Goal: Task Accomplishment & Management: Use online tool/utility

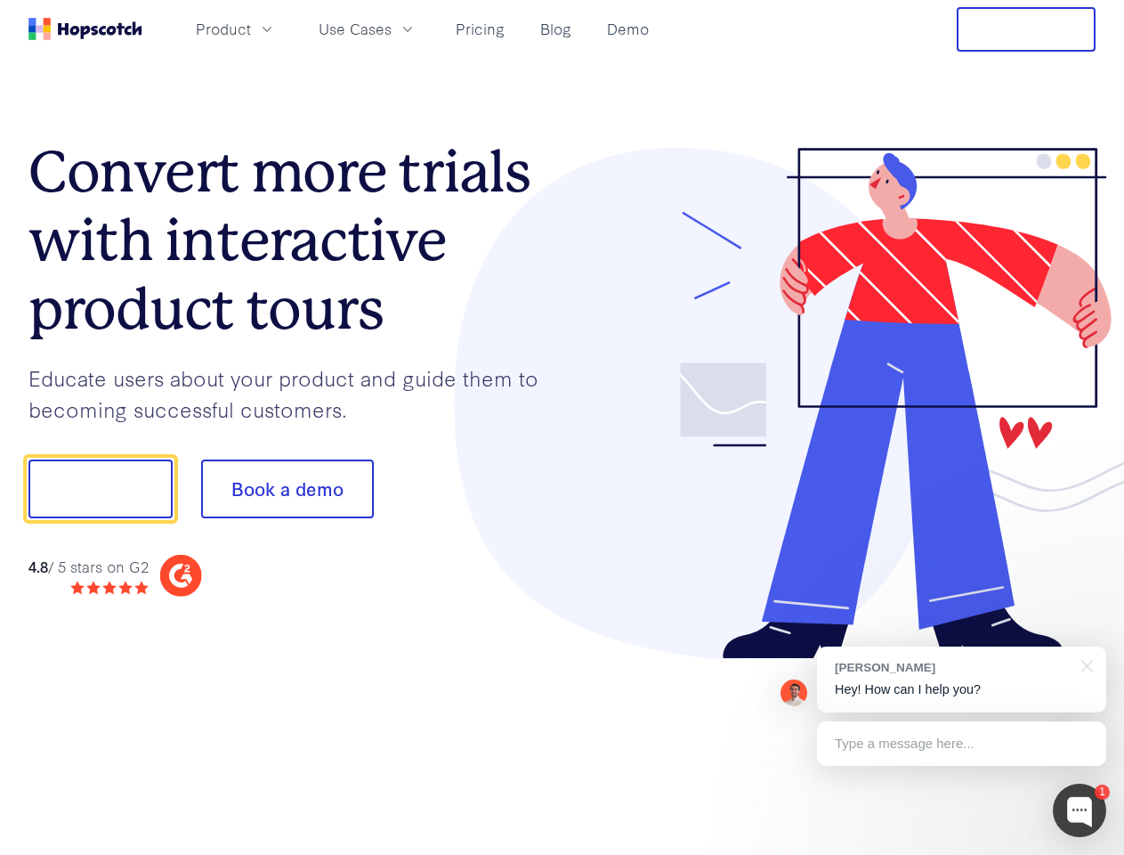
click at [563, 427] on div at bounding box center [830, 404] width 534 height 512
click at [251, 28] on span "Product" at bounding box center [223, 29] width 55 height 22
click at [392, 28] on span "Use Cases" at bounding box center [355, 29] width 73 height 22
click at [1026, 29] on button "Free Trial" at bounding box center [1026, 29] width 139 height 45
click at [100, 489] on button "Show me!" at bounding box center [100, 488] width 144 height 59
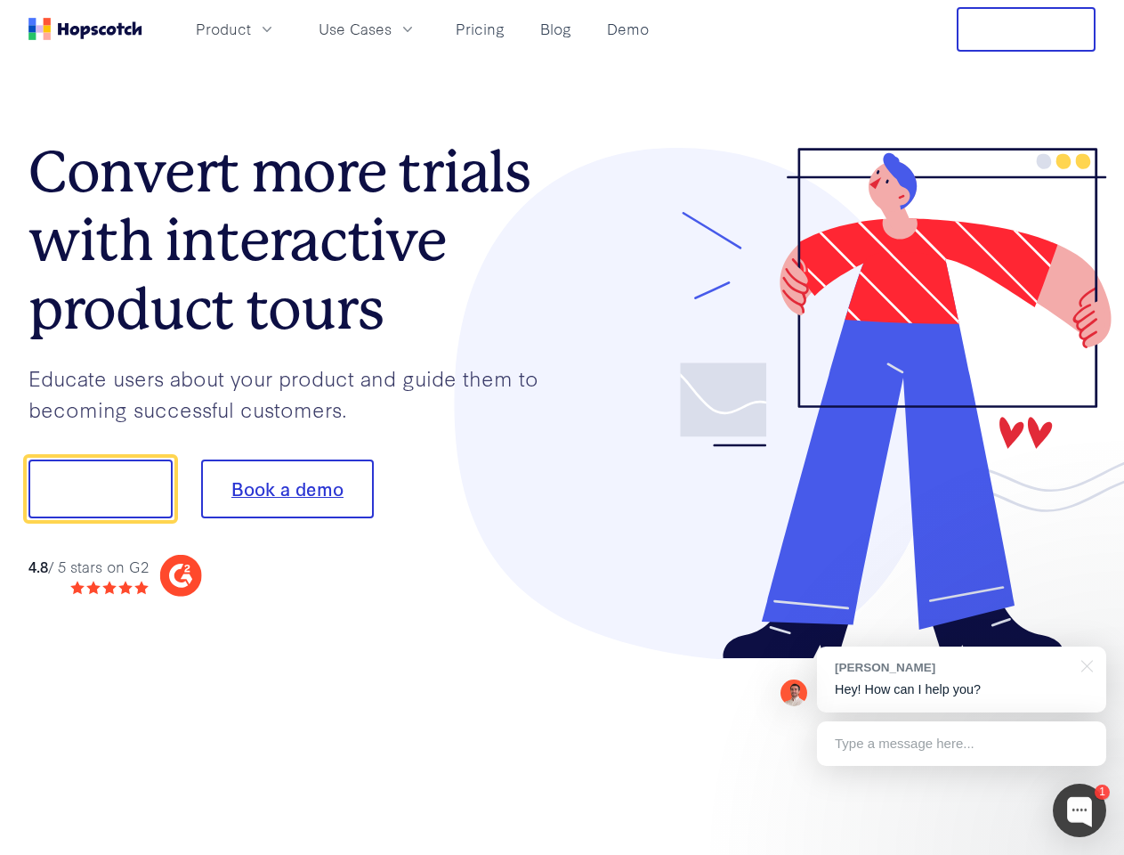
click at [287, 489] on button "Book a demo" at bounding box center [287, 488] width 173 height 59
click at [1080, 810] on div at bounding box center [1079, 809] width 53 height 53
click at [961, 679] on div "[PERSON_NAME] Hey! How can I help you?" at bounding box center [961, 679] width 289 height 66
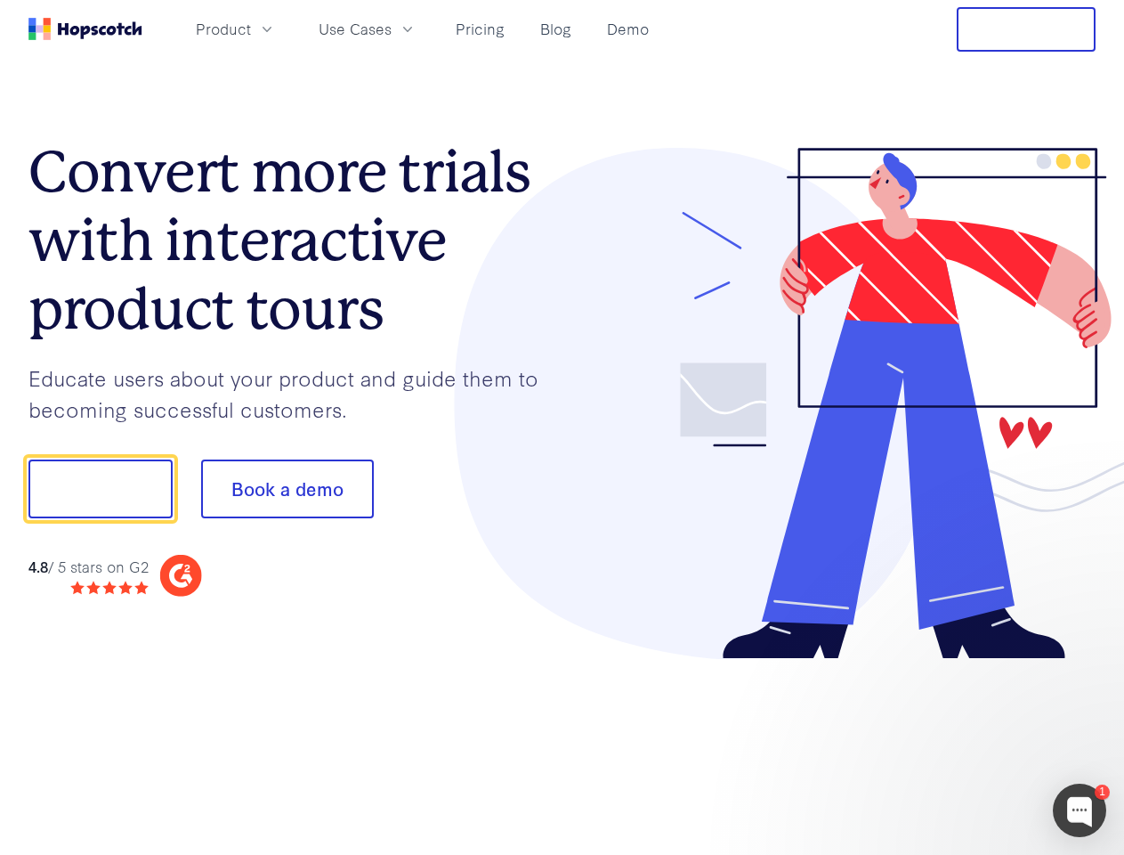
click at [1084, 664] on div at bounding box center [940, 487] width 334 height 594
click at [961, 743] on div at bounding box center [940, 605] width 334 height 355
